Goal: Communication & Community: Share content

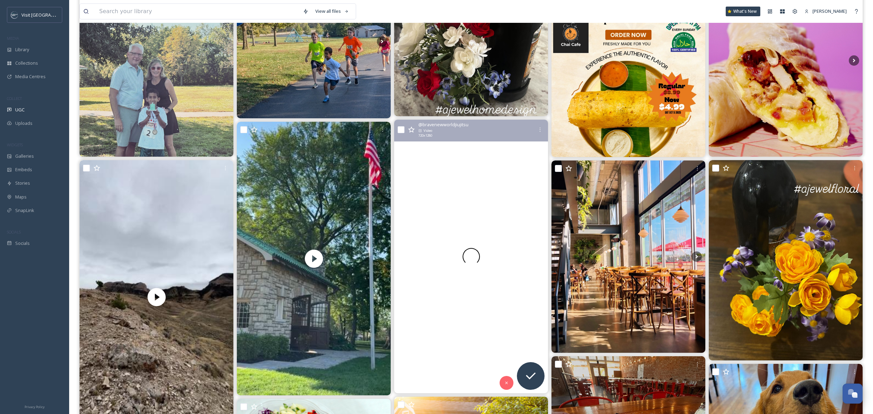
scroll to position [143, 0]
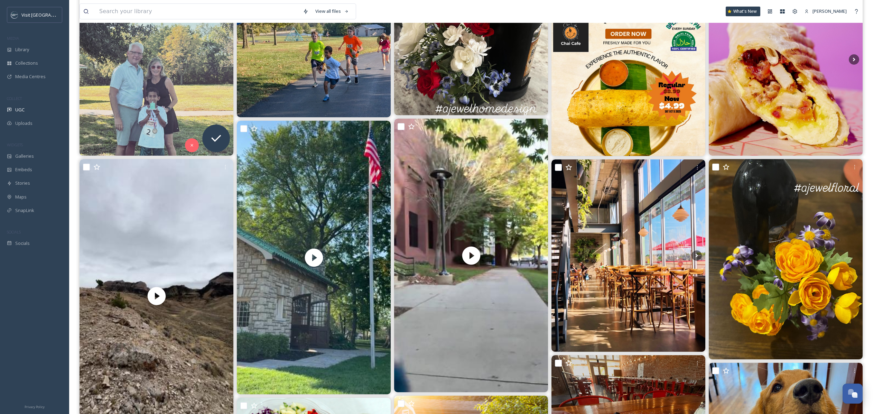
click at [173, 79] on img at bounding box center [156, 59] width 154 height 192
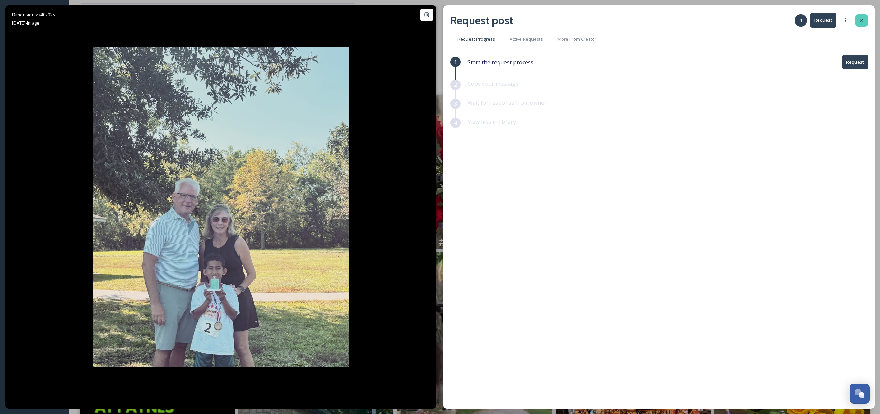
click at [862, 22] on icon at bounding box center [862, 21] width 6 height 6
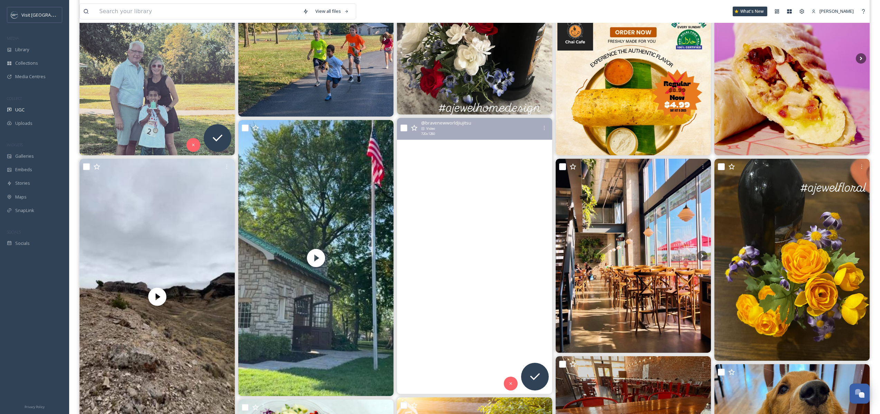
scroll to position [180, 0]
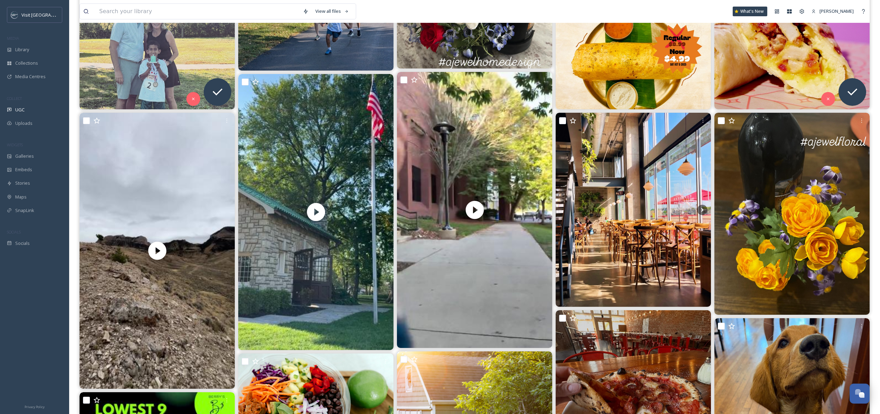
click at [806, 54] on img at bounding box center [791, 12] width 155 height 194
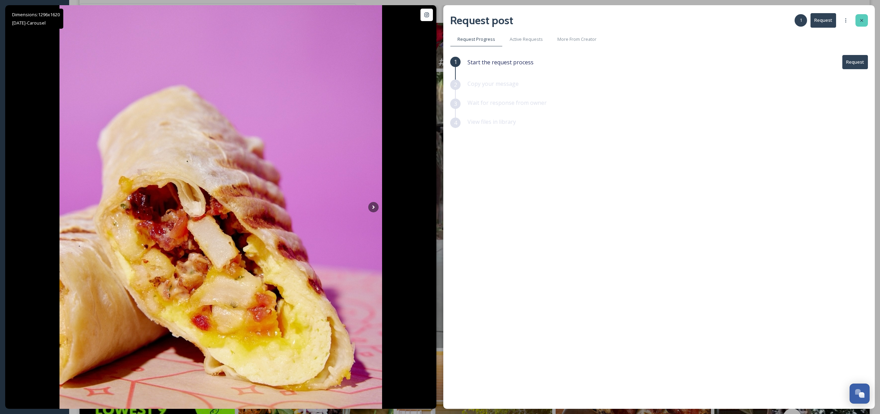
click at [866, 17] on div at bounding box center [861, 20] width 12 height 12
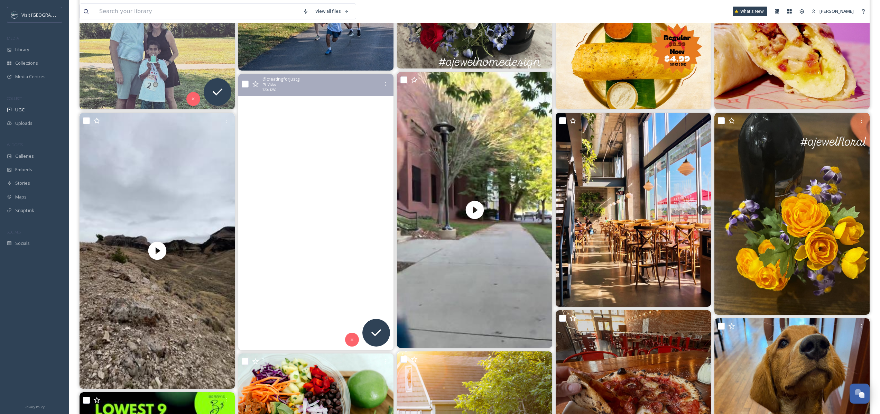
click at [347, 207] on video "A hot and sunny and hot (did I mention hot??) morning at the opfarmersmarket (I…" at bounding box center [315, 212] width 155 height 276
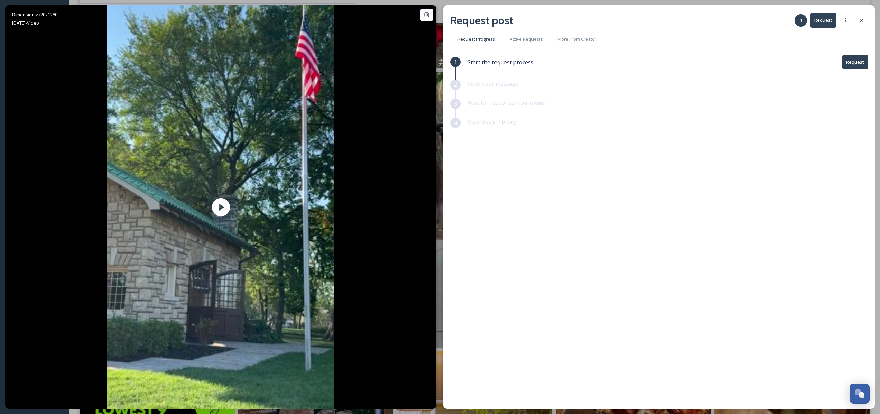
click at [858, 65] on button "Request" at bounding box center [855, 62] width 26 height 14
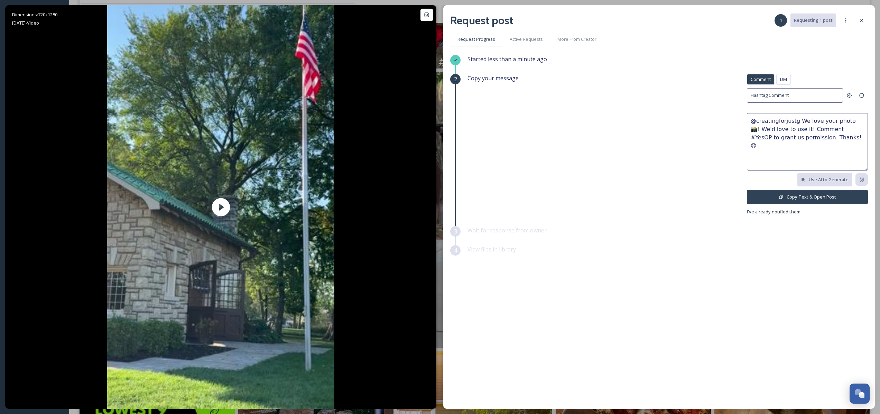
click at [753, 118] on textarea "@creatingforjustg We love your photo 📸! We'd love to use it! Comment #YesOP to …" at bounding box center [807, 141] width 121 height 57
click at [799, 146] on textarea "Absolutely loving this video, @creatingforjustg! Visit OP would love to use it …" at bounding box center [807, 141] width 121 height 57
click at [823, 141] on textarea "Absolutely loving this video, @creatingforjustg! Visit OP would love to use it …" at bounding box center [807, 141] width 121 height 57
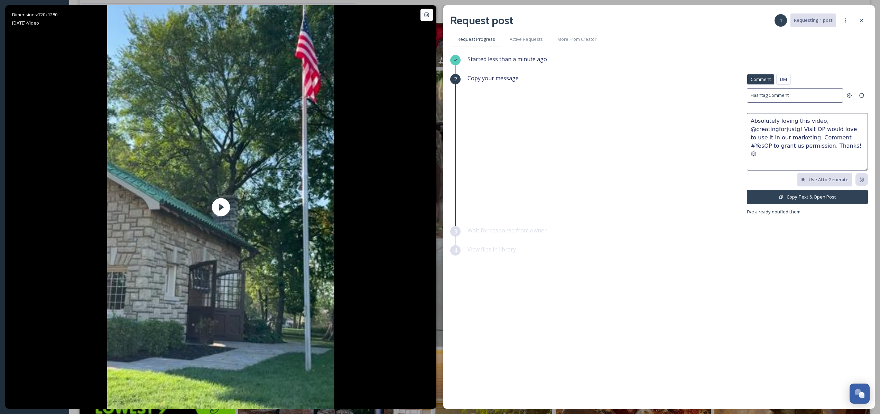
click at [823, 141] on textarea "Absolutely loving this video, @creatingforjustg! Visit OP would love to use it …" at bounding box center [807, 141] width 121 height 57
type textarea "Absolutely loving this video, @creatingforjustg! Visit OP would love to use it …"
click at [805, 199] on button "Copy Text & Open Post" at bounding box center [807, 197] width 121 height 14
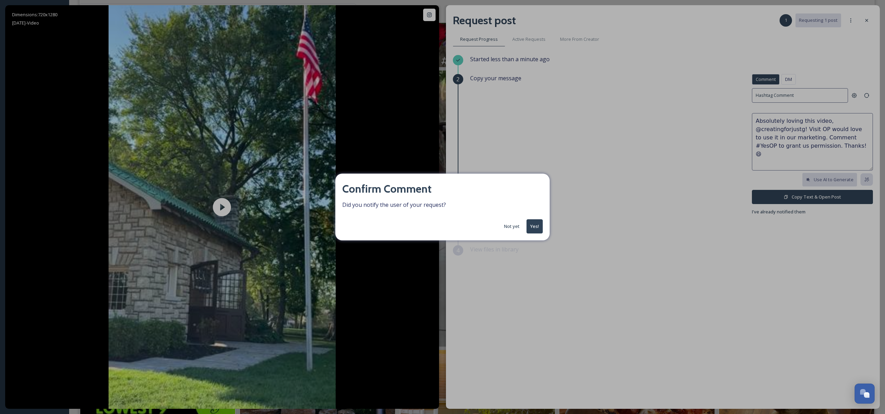
click at [534, 228] on button "Yes!" at bounding box center [534, 226] width 16 height 14
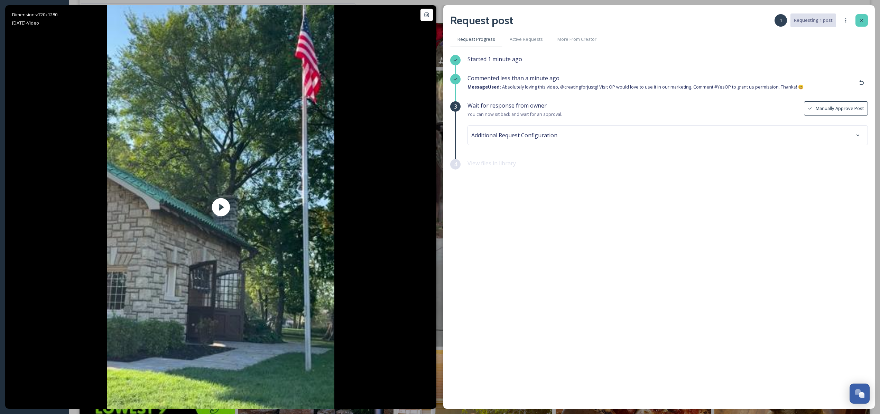
click at [860, 24] on div at bounding box center [861, 20] width 12 height 12
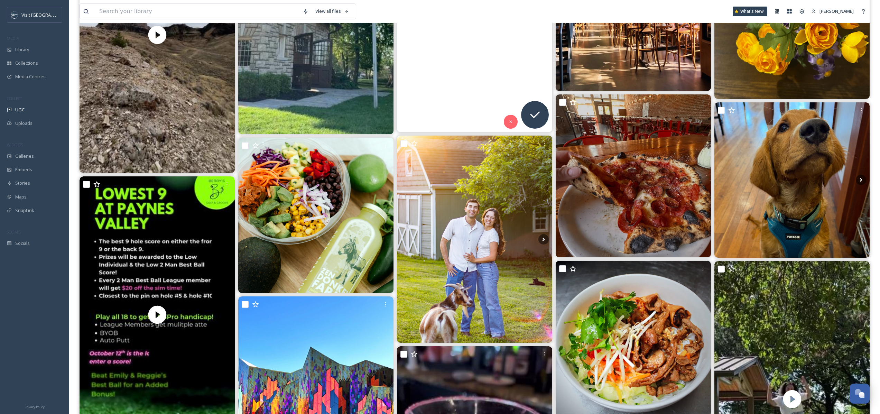
scroll to position [449, 0]
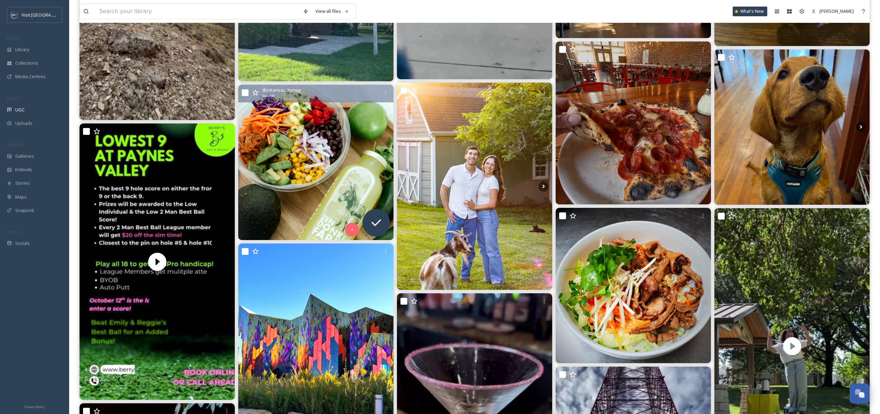
click at [329, 180] on img at bounding box center [315, 162] width 155 height 155
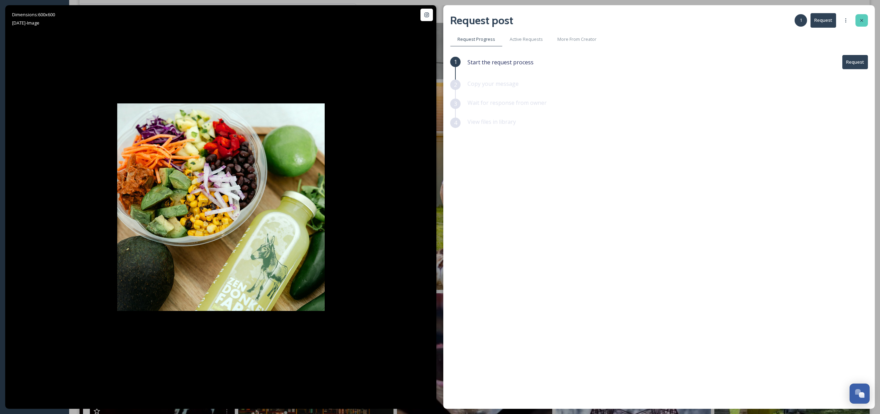
click at [857, 19] on div at bounding box center [861, 20] width 12 height 12
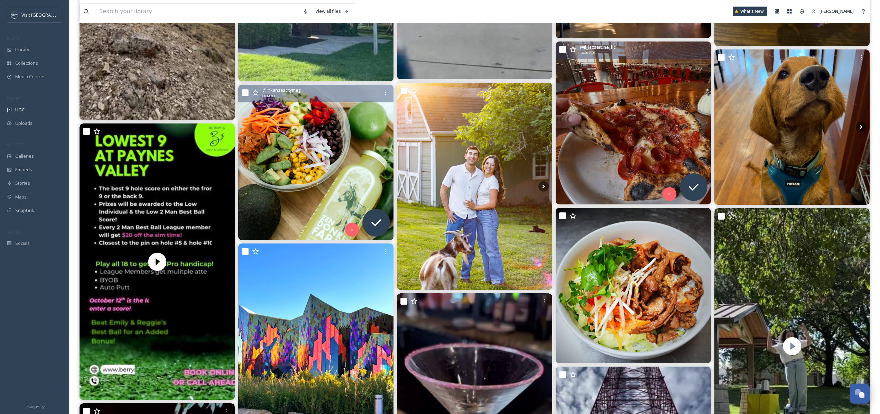
click at [618, 107] on img at bounding box center [632, 122] width 155 height 162
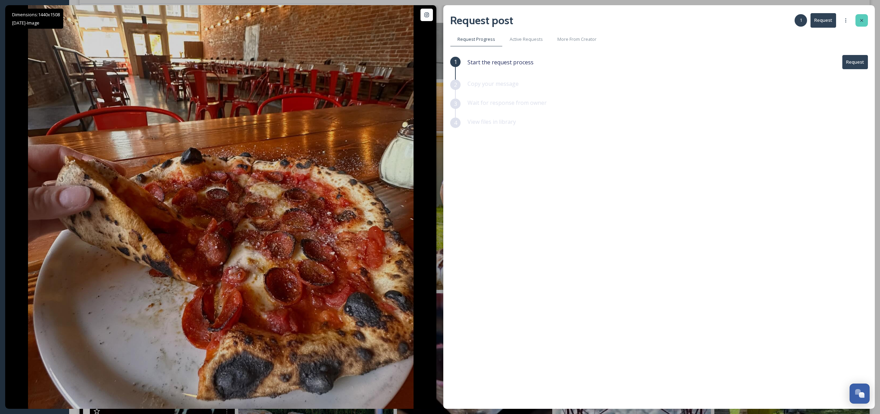
click at [859, 15] on div at bounding box center [861, 20] width 12 height 12
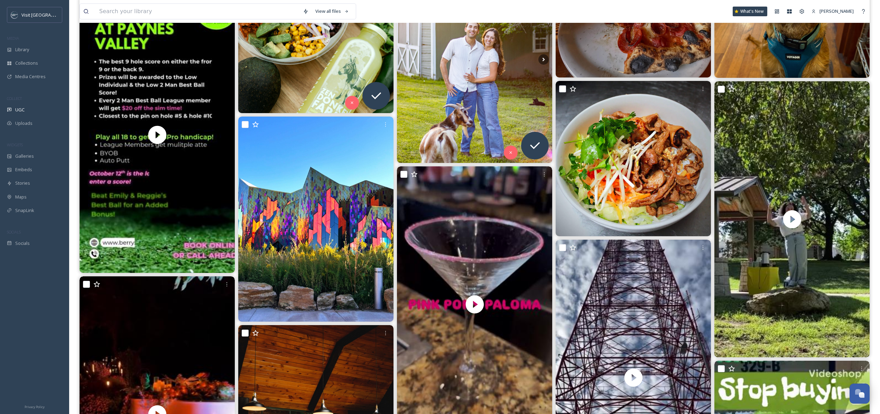
scroll to position [610, 0]
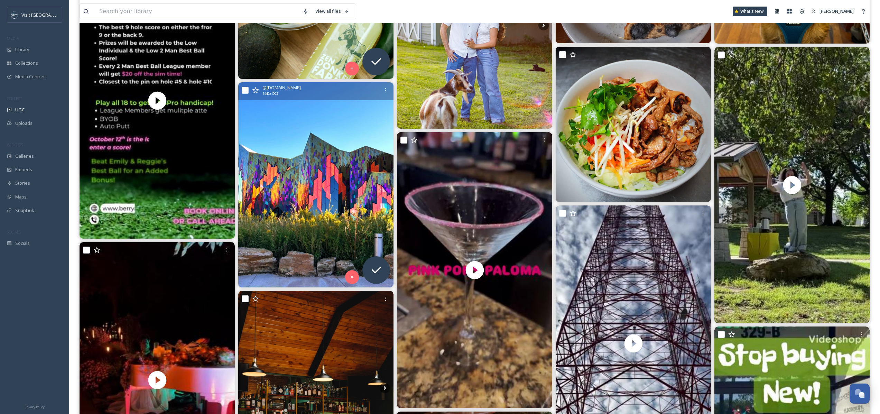
click at [324, 159] on img at bounding box center [315, 184] width 155 height 205
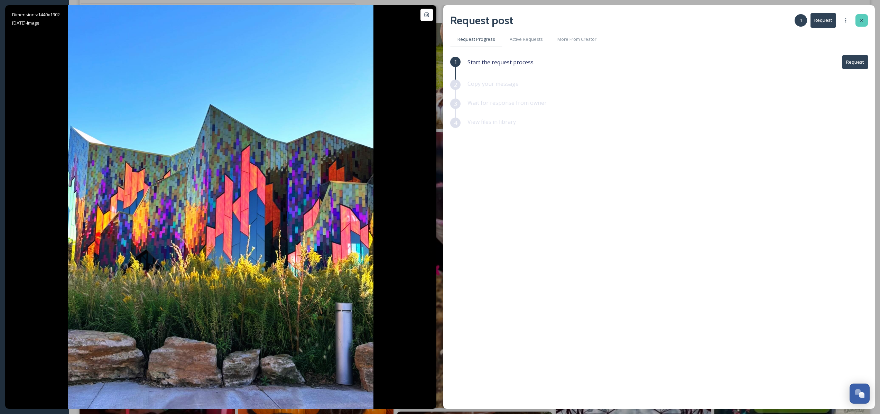
click at [864, 20] on div at bounding box center [861, 20] width 12 height 12
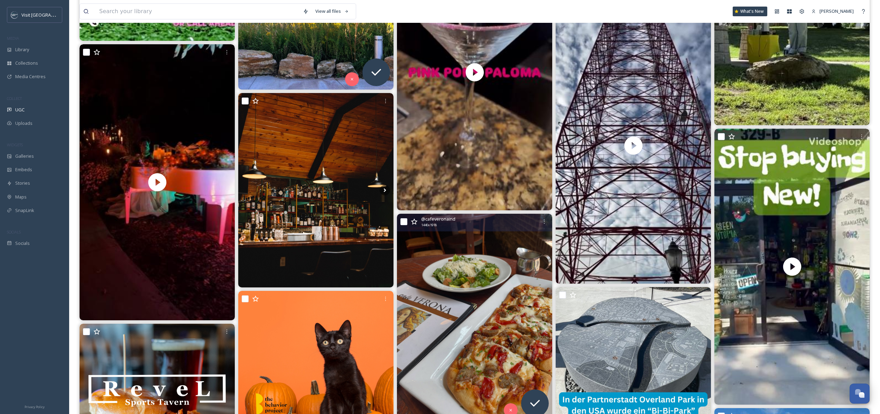
scroll to position [808, 0]
click at [492, 276] on img at bounding box center [474, 316] width 155 height 207
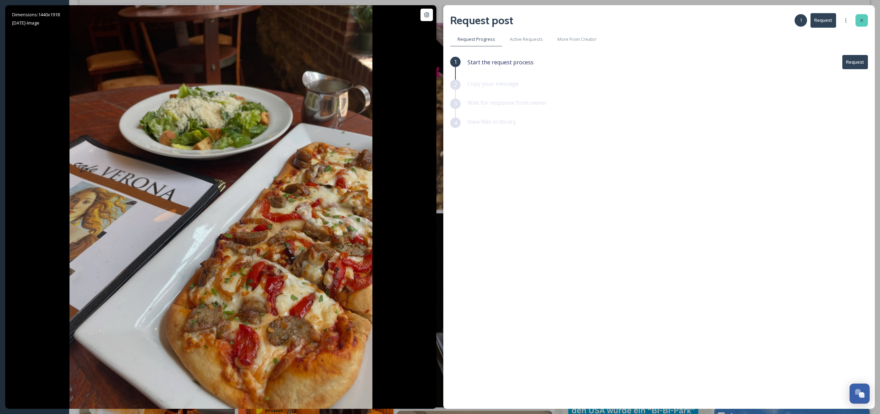
click at [867, 17] on div at bounding box center [861, 20] width 12 height 12
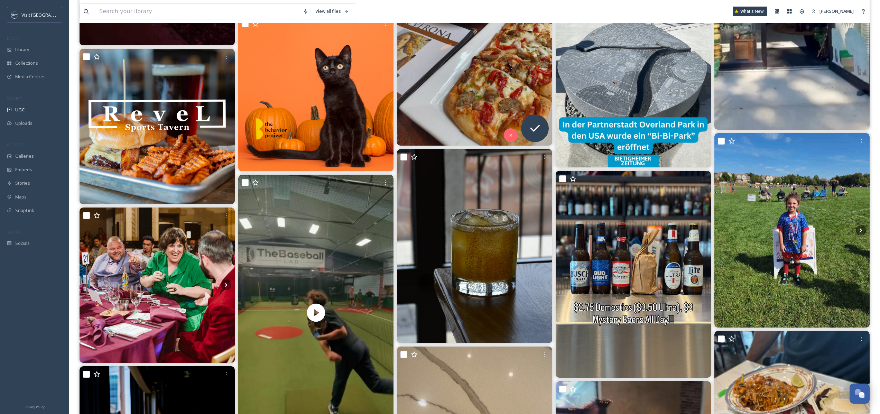
scroll to position [1088, 0]
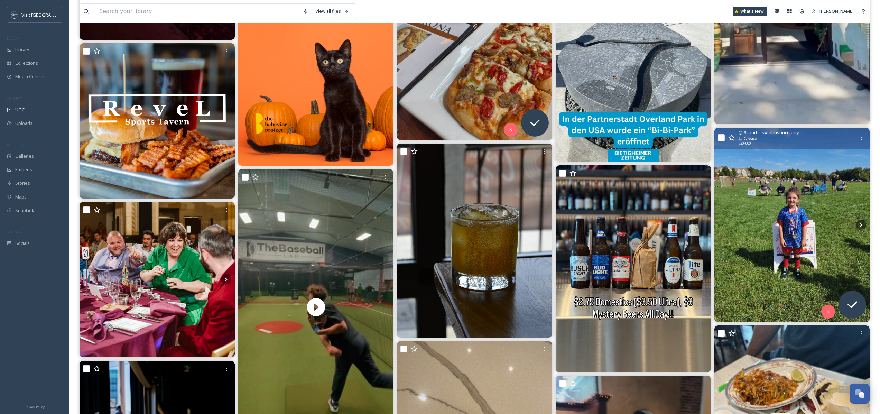
click at [807, 218] on img at bounding box center [791, 225] width 155 height 194
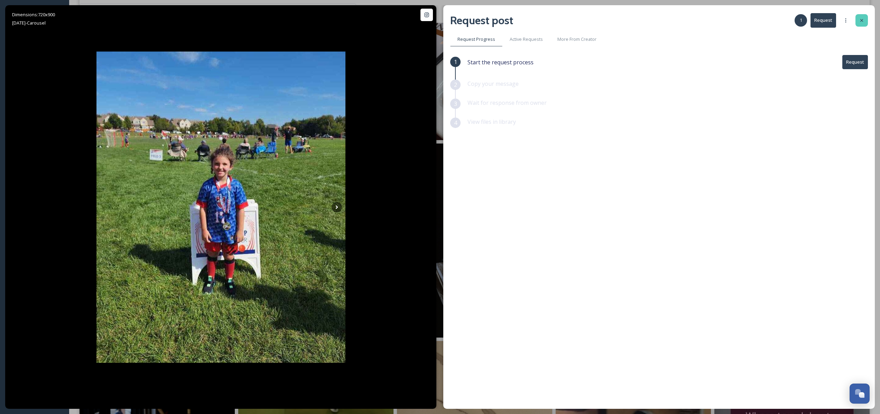
click at [857, 22] on div at bounding box center [861, 20] width 12 height 12
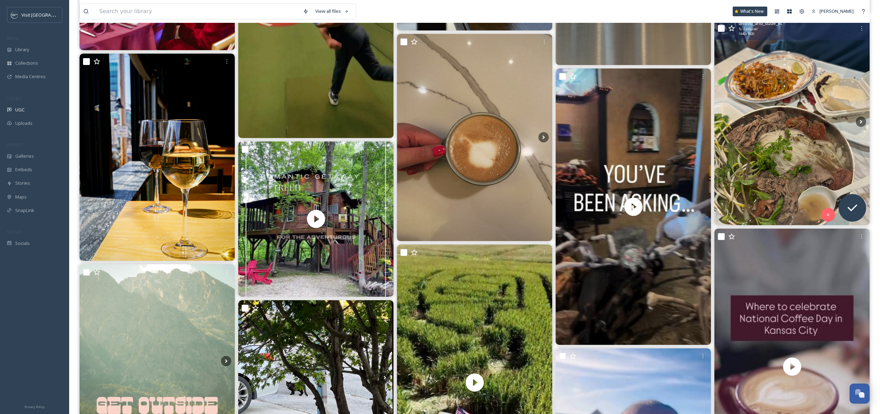
scroll to position [1385, 0]
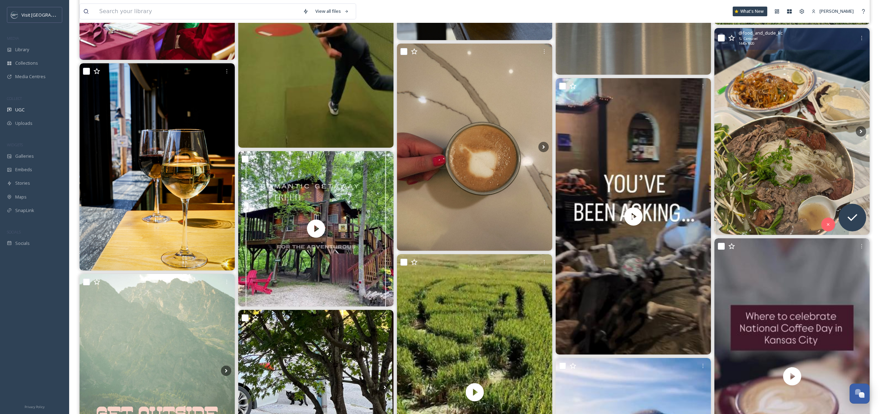
click at [787, 98] on img at bounding box center [791, 131] width 155 height 207
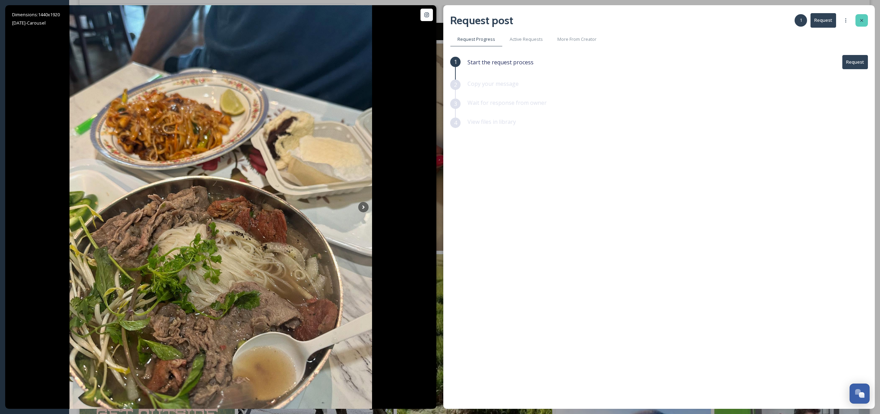
click at [860, 16] on div at bounding box center [861, 20] width 12 height 12
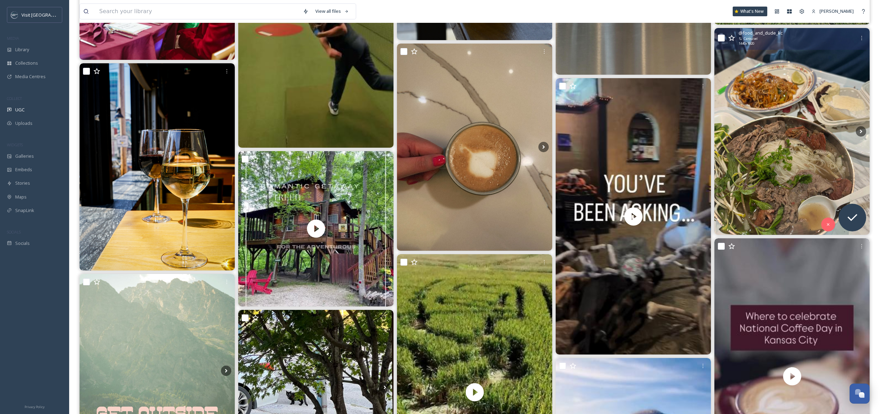
click at [814, 167] on img at bounding box center [791, 131] width 155 height 207
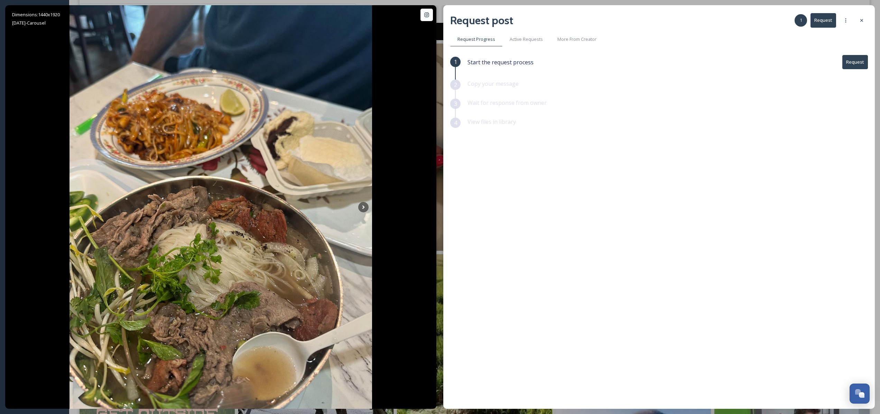
click at [858, 65] on button "Request" at bounding box center [855, 62] width 26 height 14
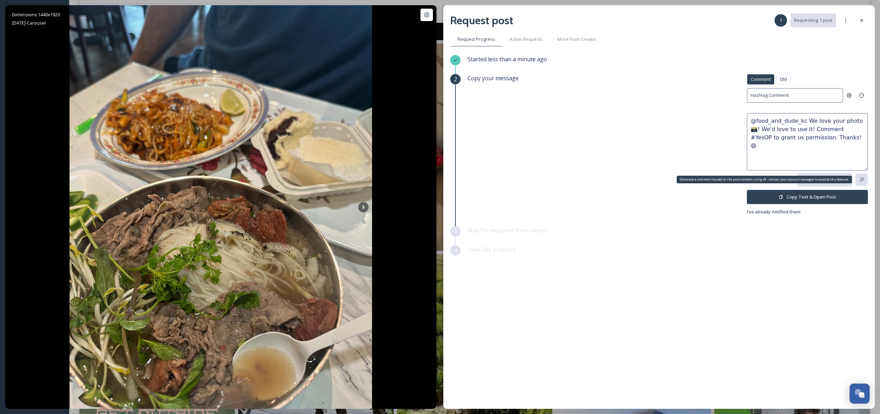
click at [862, 177] on icon at bounding box center [861, 179] width 5 height 4
click at [810, 118] on textarea "@food_and_dude_kc We love your photo 📸! We'd love to use it! Comment #YesOP to …" at bounding box center [807, 141] width 121 height 57
drag, startPoint x: 810, startPoint y: 118, endPoint x: 845, endPoint y: 138, distance: 41.0
click at [845, 138] on textarea "@food_and_dude_kc We love your photo 📸! We'd love to use it! Comment #YesOP to …" at bounding box center [807, 141] width 121 height 57
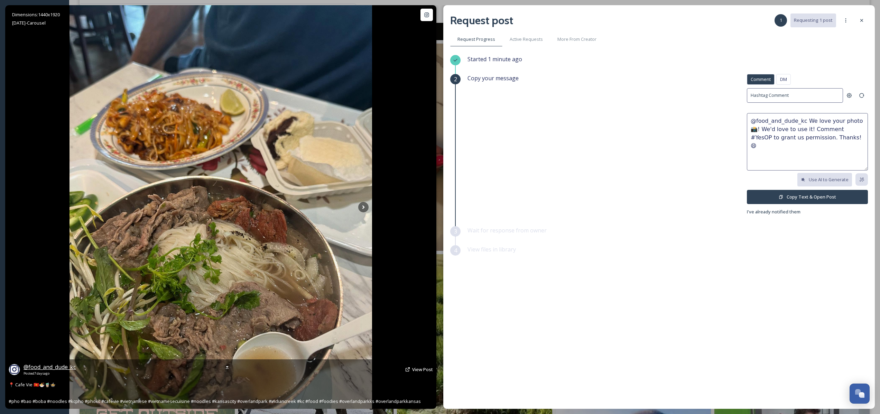
click at [45, 367] on span "@ food_and_dude_kc" at bounding box center [50, 367] width 52 height 8
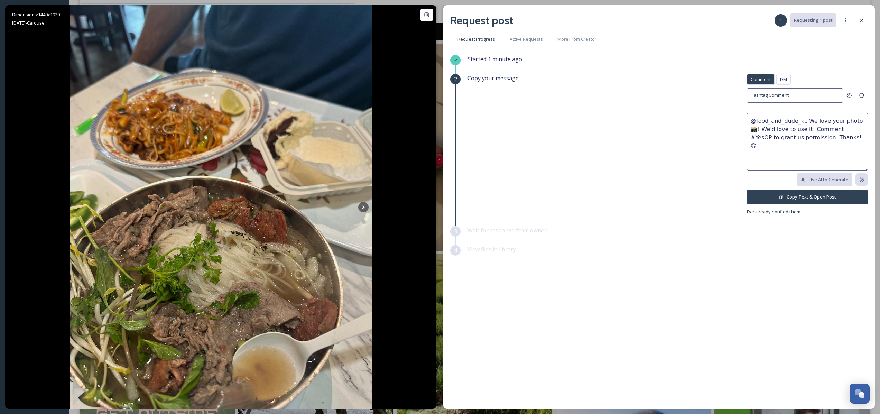
click at [754, 121] on textarea "@food_and_dude_kc We love your photo 📸! We'd love to use it! Comment #YesOP to …" at bounding box center [807, 141] width 121 height 57
click at [856, 123] on textarea "This looks too good @food_and_dude_kc We love your photo 📸! We'd love to use it…" at bounding box center [807, 141] width 121 height 57
click at [754, 129] on textarea "This looks too good @food_and_dude_kc 😍 We love your photo 📸! We'd love to use …" at bounding box center [807, 141] width 121 height 57
drag, startPoint x: 754, startPoint y: 129, endPoint x: 760, endPoint y: 128, distance: 5.9
click at [760, 128] on textarea "This looks too good @food_and_dude_kc 😍 We love your photo 📸! We'd love to use …" at bounding box center [807, 141] width 121 height 57
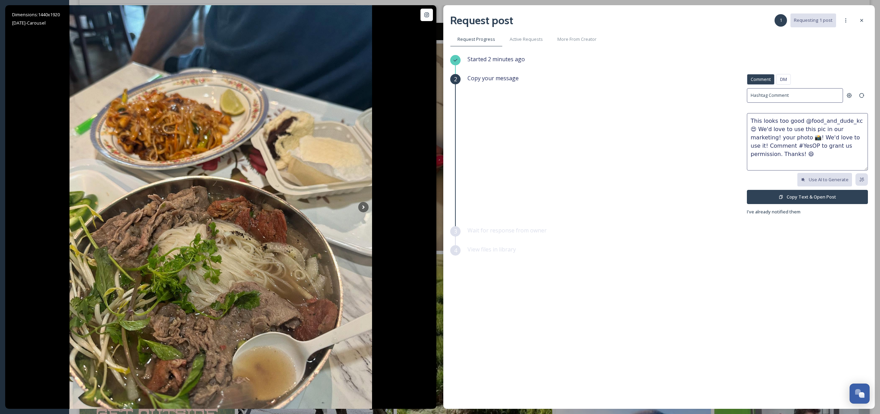
click at [839, 137] on textarea "This looks too good @food_and_dude_kc 😍 We'd love to use this pic in our market…" at bounding box center [807, 141] width 121 height 57
type textarea "This looks too good @food_and_dude_kc 😍 We'd love to use this pic in our market…"
click at [830, 197] on button "Copy Text & Open Post" at bounding box center [807, 197] width 121 height 14
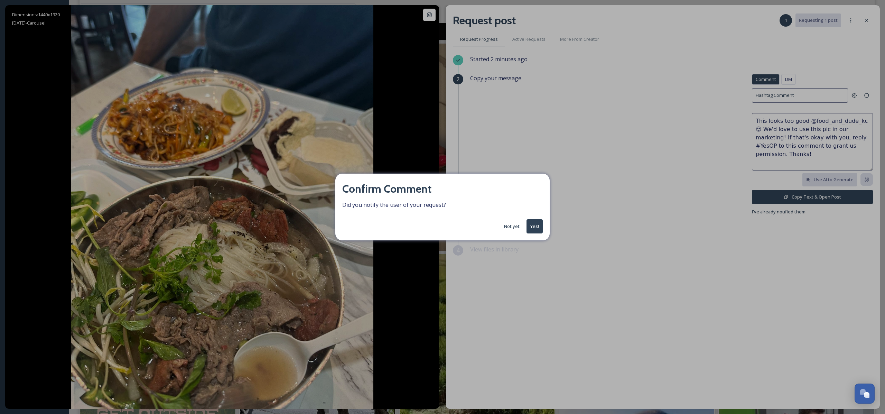
click at [729, 60] on div "Confirm Comment Did you notify the user of your request? Not yet Yes!" at bounding box center [442, 207] width 885 height 414
click at [533, 227] on button "Yes!" at bounding box center [534, 226] width 16 height 14
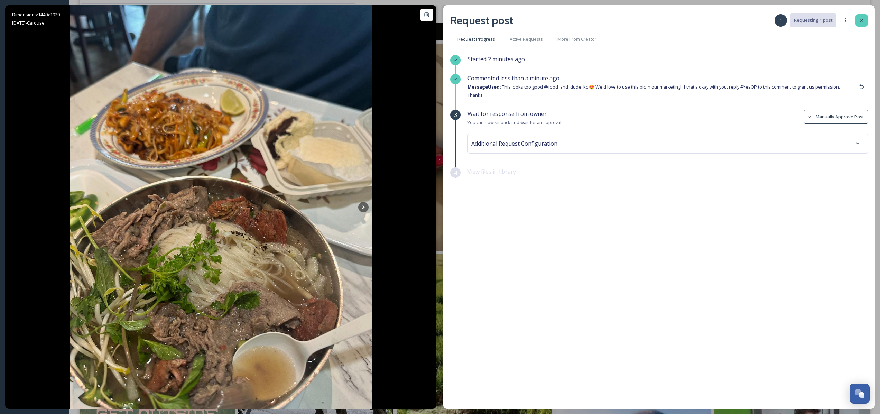
click at [864, 22] on div at bounding box center [861, 20] width 12 height 12
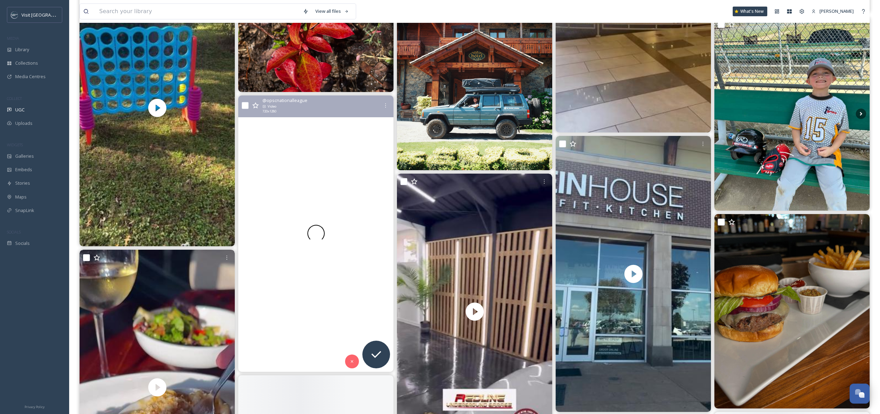
scroll to position [2038, 0]
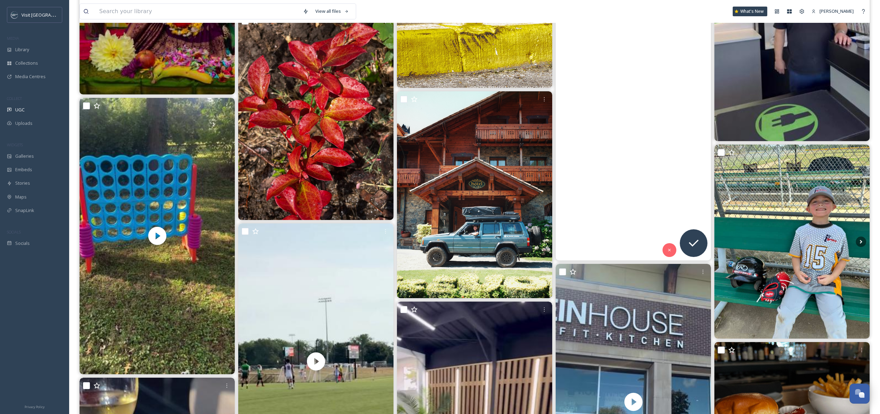
click at [617, 124] on video "There’s a carrosel in the Oak Park Mall in Overland Park, KS. #opks #carrosel #…" at bounding box center [632, 122] width 155 height 276
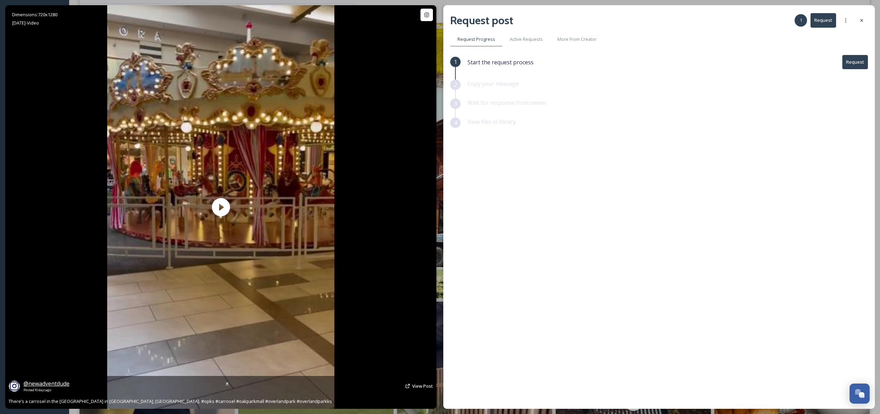
click at [52, 385] on span "@ newadventdude" at bounding box center [47, 384] width 46 height 8
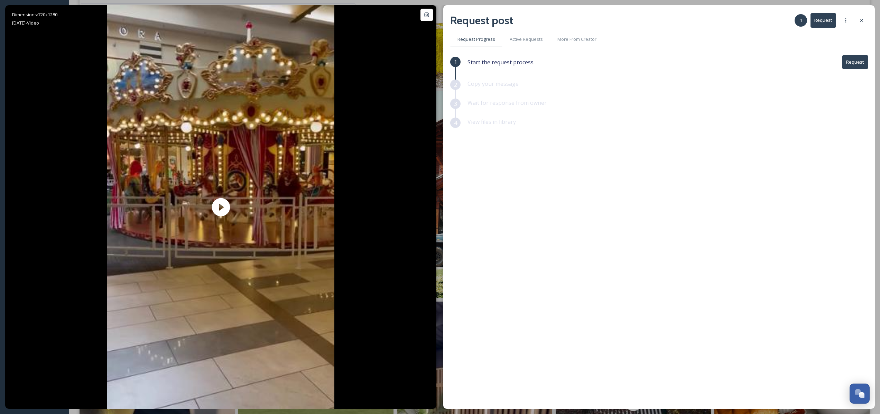
click at [857, 66] on button "Request" at bounding box center [855, 62] width 26 height 14
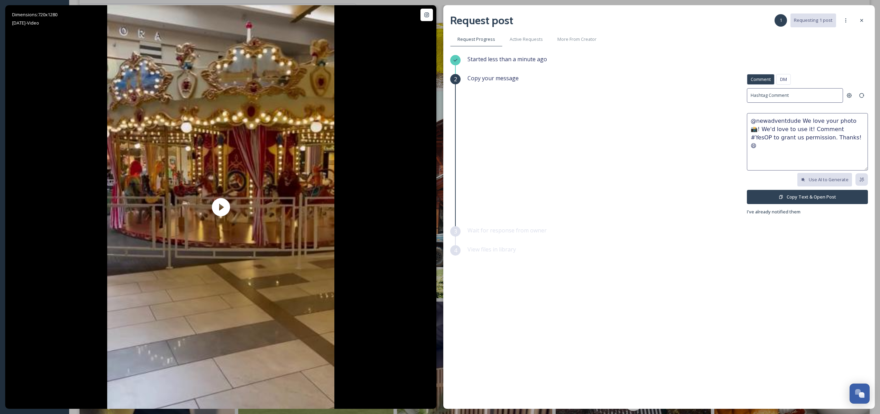
click at [797, 121] on textarea "@newadventdude We love your photo 📸! We'd love to use it! Comment #YesOP to gra…" at bounding box center [807, 141] width 121 height 57
type textarea "This is such a great video, @newadventdude! Visit OP would love to use it in ou…"
click at [812, 197] on button "Copy Text & Open Post" at bounding box center [807, 197] width 121 height 14
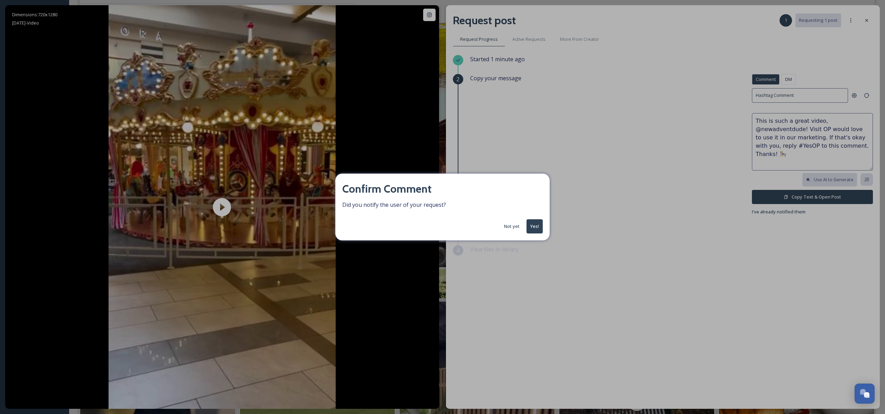
click at [537, 231] on button "Yes!" at bounding box center [534, 226] width 16 height 14
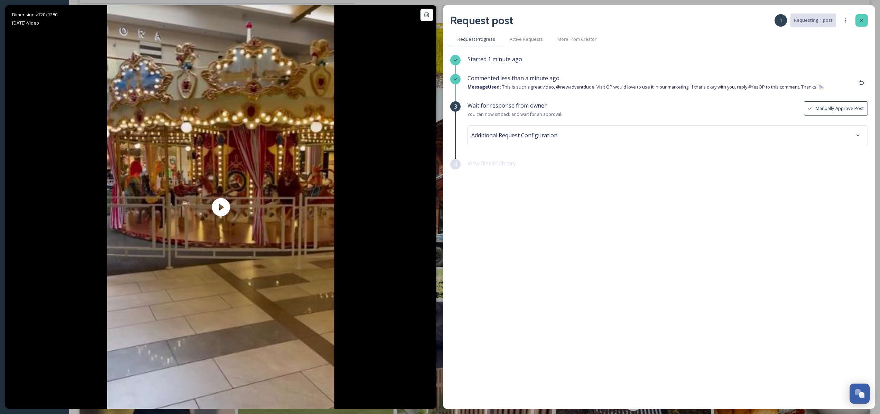
click at [863, 21] on icon at bounding box center [862, 21] width 6 height 6
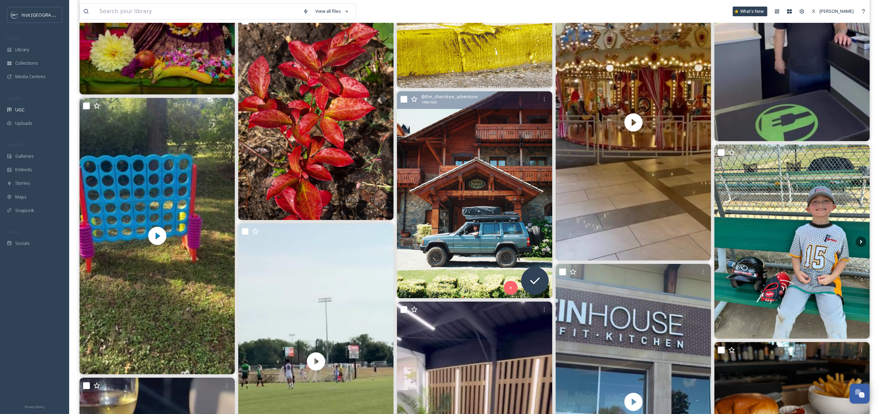
click at [496, 157] on img at bounding box center [474, 194] width 155 height 207
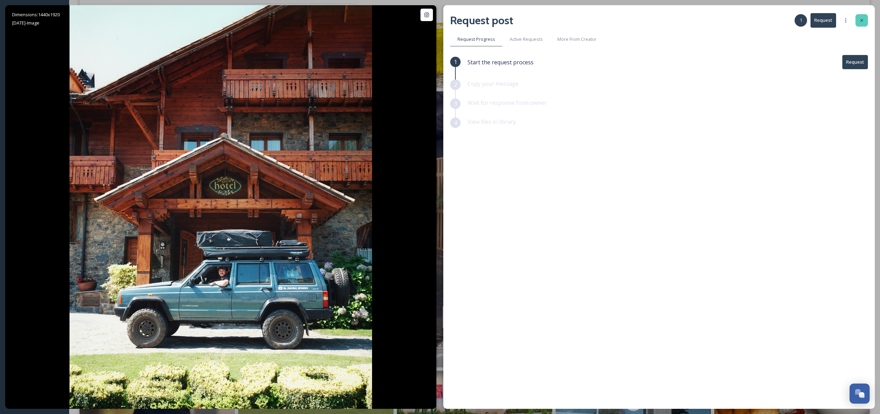
click at [859, 20] on icon at bounding box center [862, 21] width 6 height 6
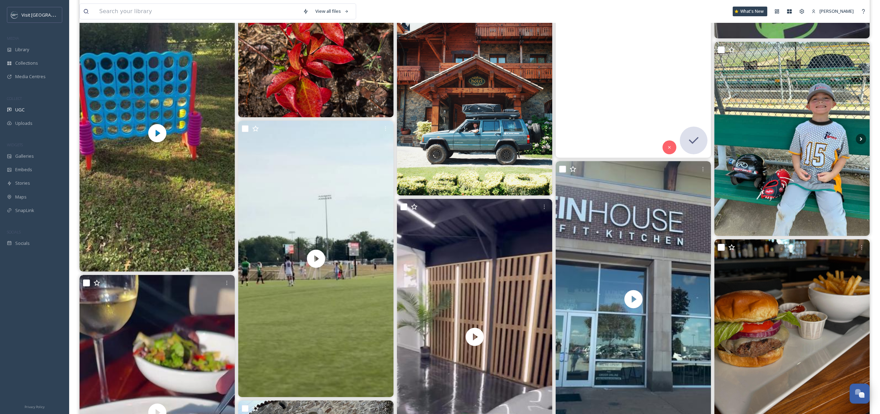
scroll to position [2160, 0]
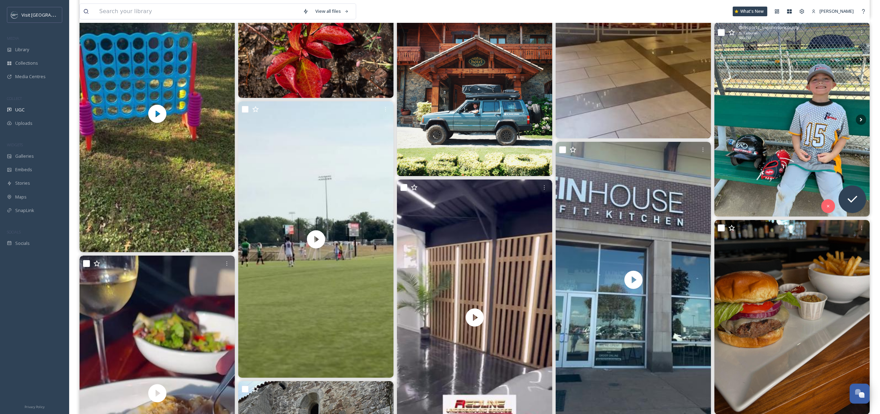
click at [793, 147] on img at bounding box center [791, 119] width 155 height 194
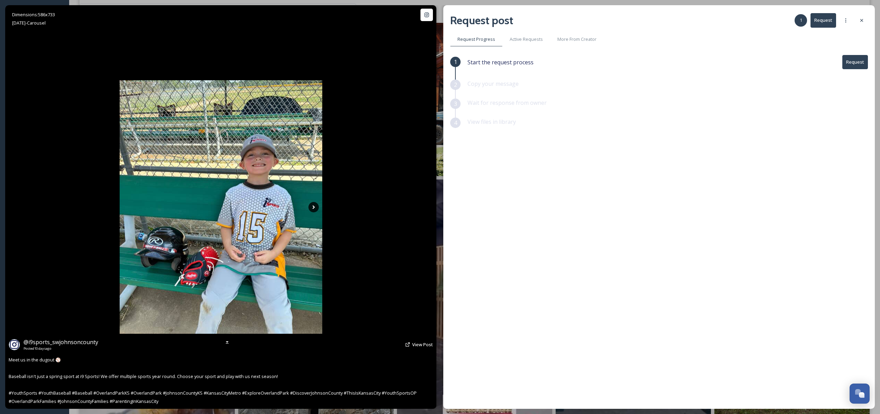
click at [318, 204] on icon at bounding box center [313, 207] width 10 height 10
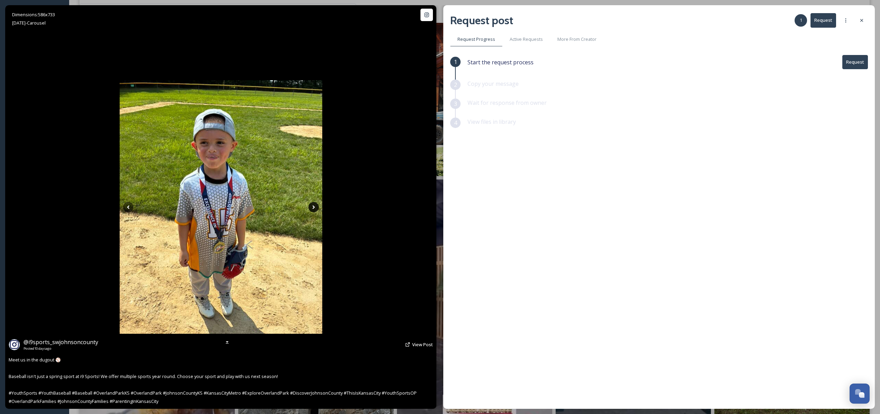
click at [315, 208] on icon at bounding box center [313, 207] width 10 height 10
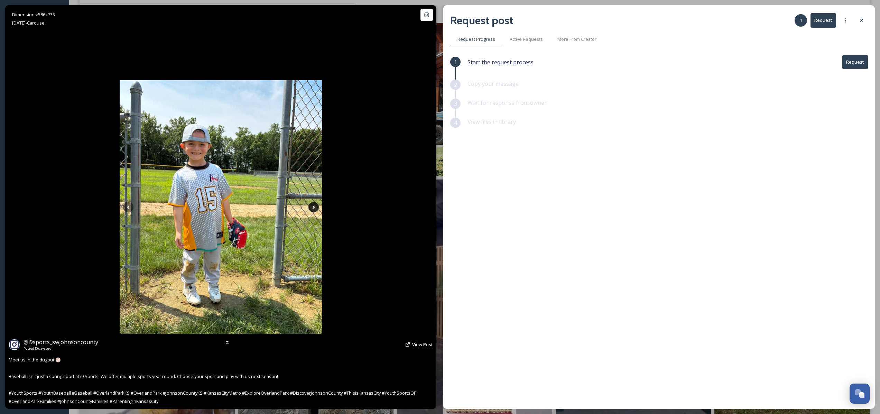
click at [313, 208] on icon at bounding box center [313, 207] width 2 height 4
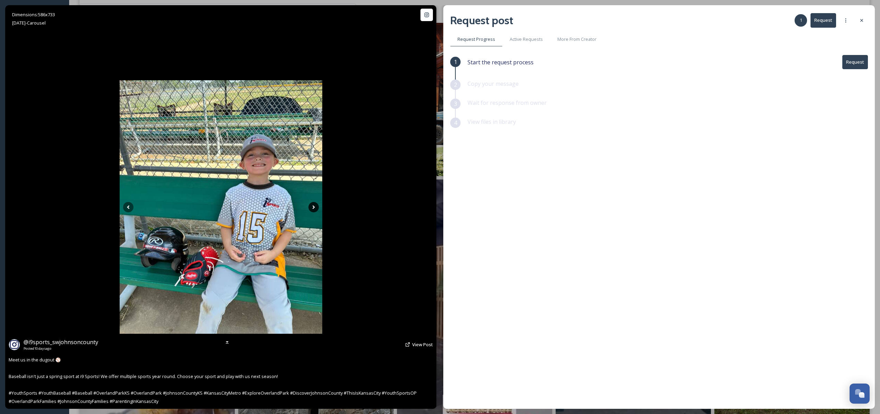
click at [313, 208] on icon at bounding box center [313, 207] width 2 height 4
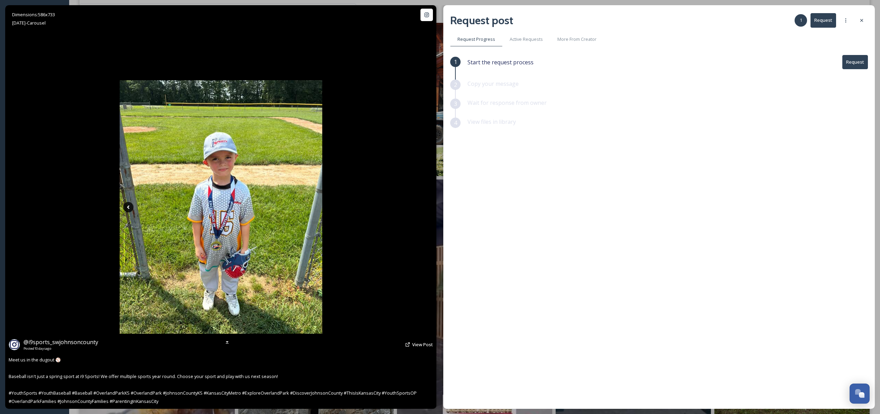
click at [130, 209] on icon at bounding box center [128, 207] width 10 height 10
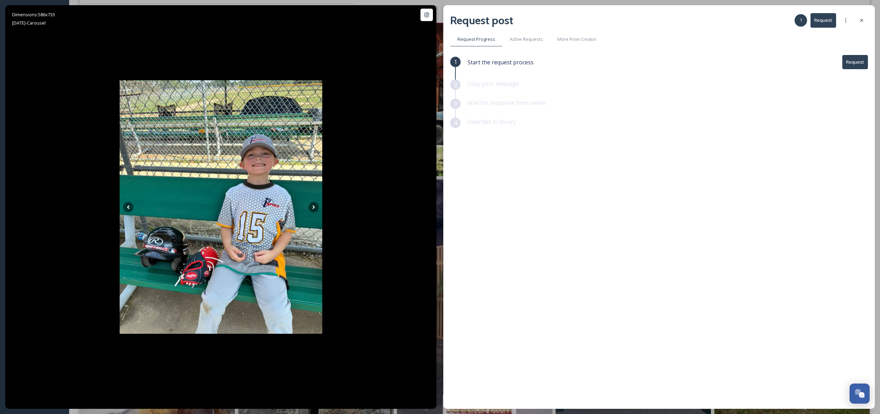
click at [851, 60] on button "Request" at bounding box center [855, 62] width 26 height 14
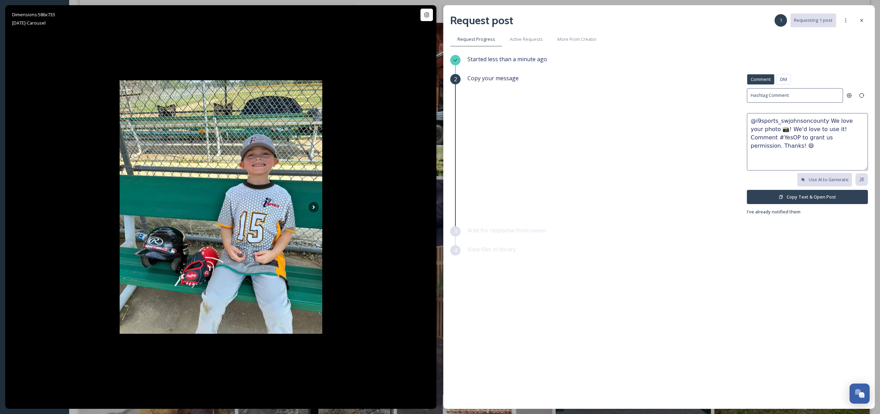
click at [750, 117] on textarea "@i9sports_swjohnsoncounty We love your photo 📸! We'd love to use it! Comment #Y…" at bounding box center [807, 141] width 121 height 57
click at [863, 122] on textarea "We love this pic @i9sports_swjohnsoncounty We love your photo 📸! We'd love to u…" at bounding box center [807, 141] width 121 height 57
click at [851, 147] on textarea "We love this pic @i9sports_swjohnsoncounty! Visit [GEOGRAPHIC_DATA] would like …" at bounding box center [807, 141] width 121 height 57
type textarea "We love this pic @i9sports_swjohnsoncounty! Visit [GEOGRAPHIC_DATA] would like …"
click at [860, 198] on button "Copy Text & Open Post" at bounding box center [807, 197] width 121 height 14
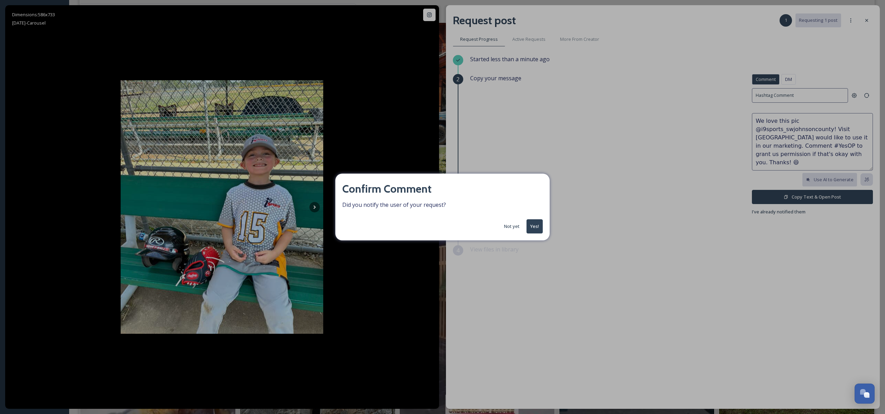
click at [652, 124] on div "Confirm Comment Did you notify the user of your request? Not yet Yes!" at bounding box center [442, 207] width 885 height 414
click at [534, 228] on button "Yes!" at bounding box center [534, 226] width 16 height 14
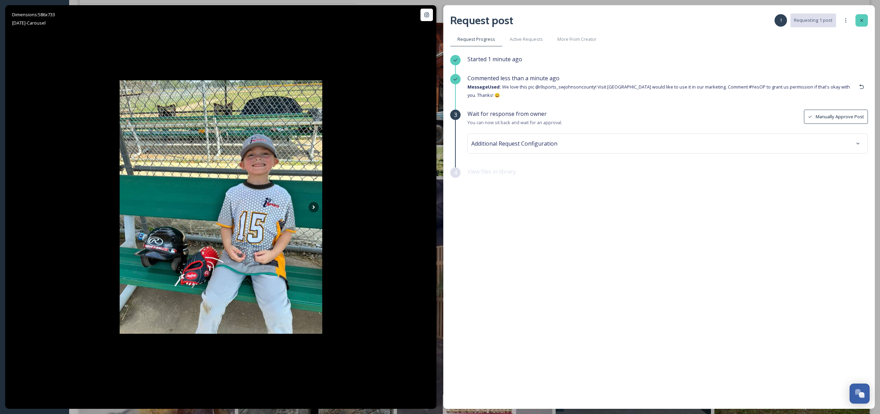
click at [861, 19] on icon at bounding box center [862, 21] width 6 height 6
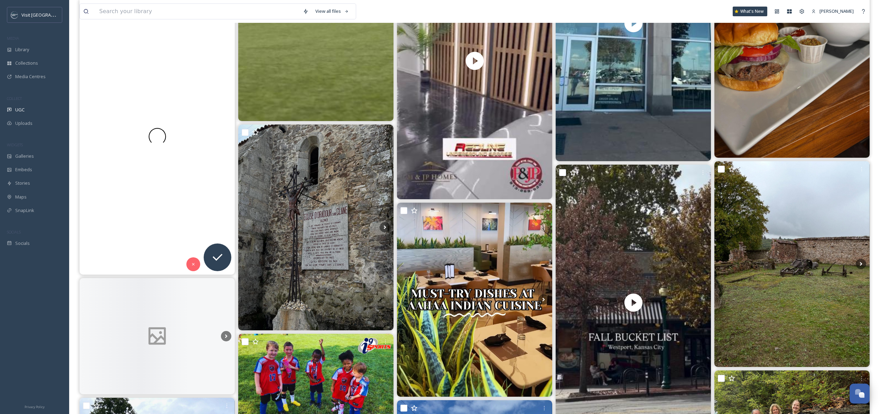
scroll to position [2356, 0]
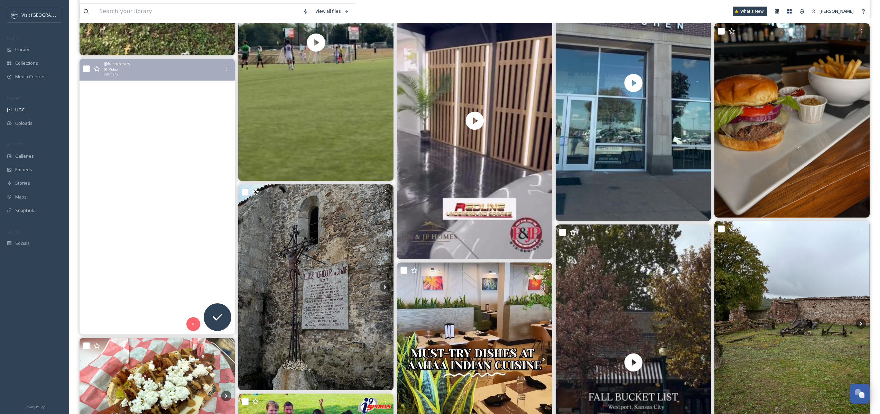
click at [144, 106] on video "🥲 The simple beauty of a 54thstreet steak with a side of macaroni and cheese \a…" at bounding box center [156, 196] width 155 height 275
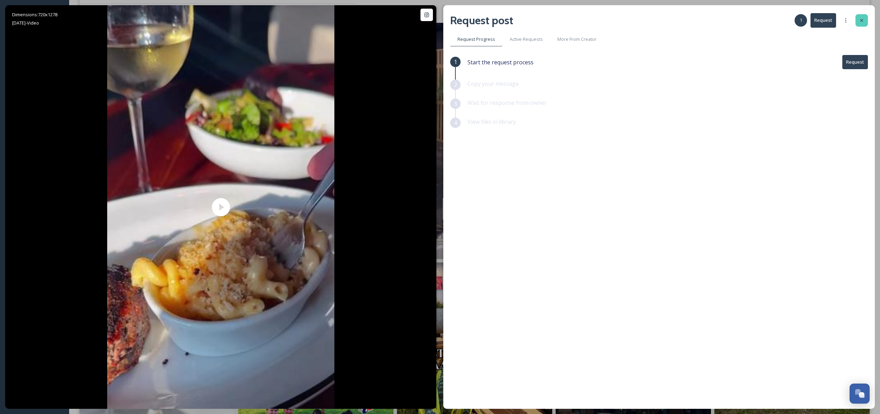
click at [860, 22] on icon at bounding box center [862, 21] width 6 height 6
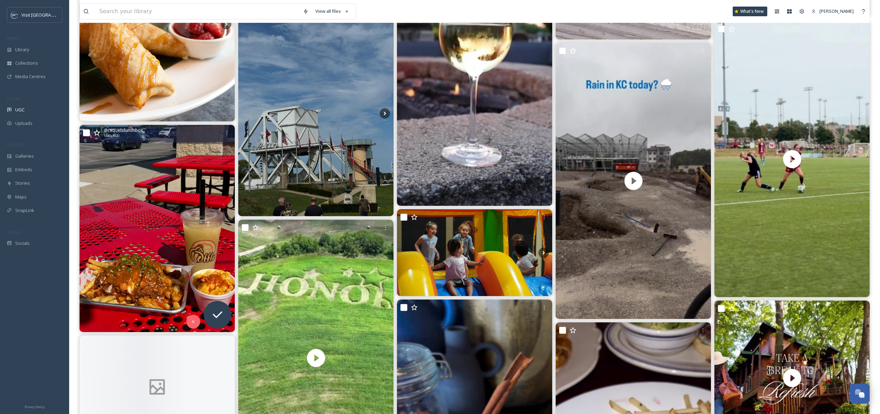
scroll to position [3181, 0]
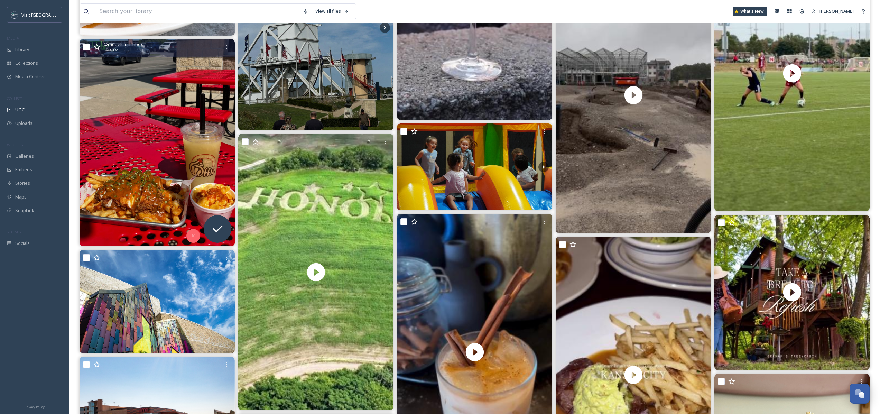
click at [182, 163] on img at bounding box center [156, 142] width 155 height 207
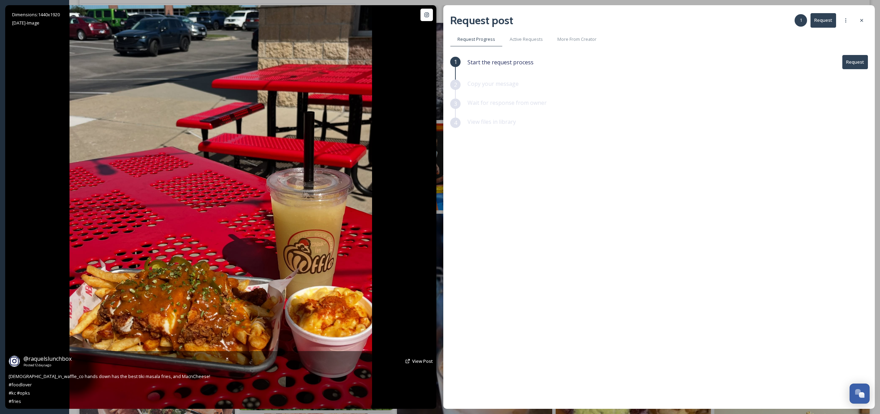
click at [39, 353] on div "@ raquelslunchbox Posted [DATE] View Post [DEMOGRAPHIC_DATA]_in_waffle_co hands…" at bounding box center [220, 380] width 431 height 58
click at [39, 359] on span "@ raquelslunchbox" at bounding box center [48, 359] width 48 height 8
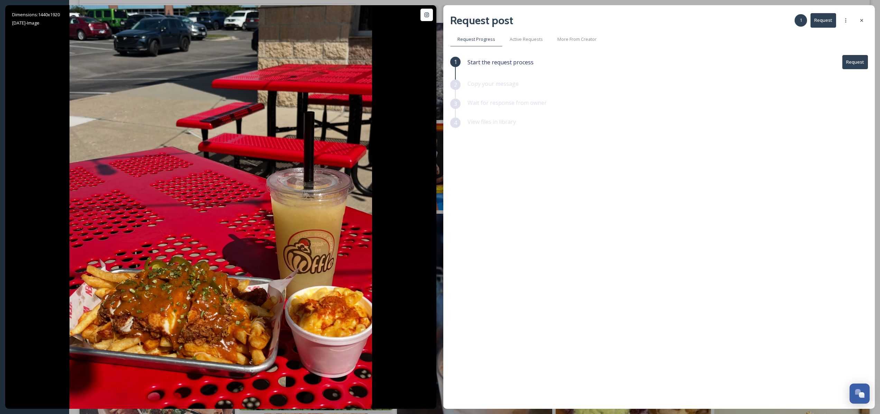
click at [861, 62] on button "Request" at bounding box center [855, 62] width 26 height 14
